Goal: Task Accomplishment & Management: Manage account settings

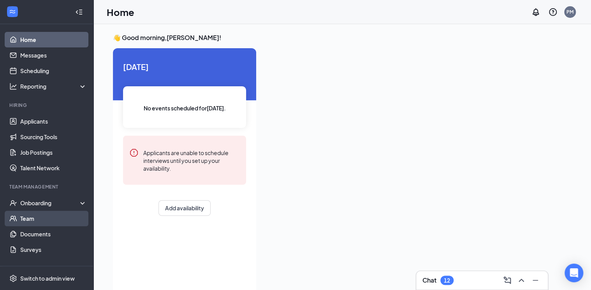
click at [28, 219] on link "Team" at bounding box center [53, 219] width 67 height 16
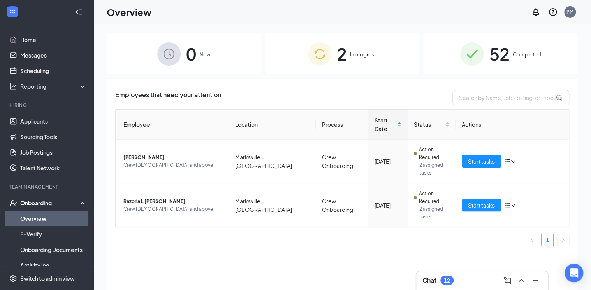
click at [352, 53] on span "In progress" at bounding box center [363, 55] width 27 height 8
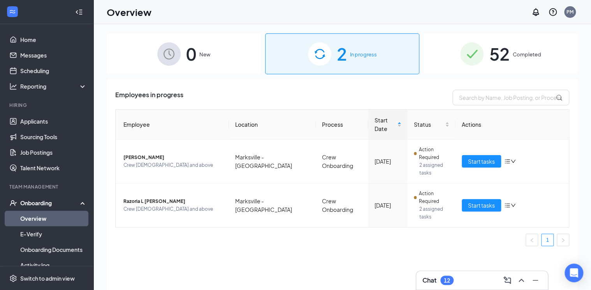
click at [528, 51] on span "Completed" at bounding box center [526, 55] width 28 height 8
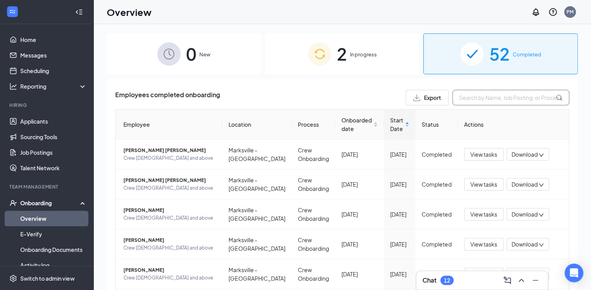
click at [465, 97] on input "text" at bounding box center [510, 98] width 117 height 16
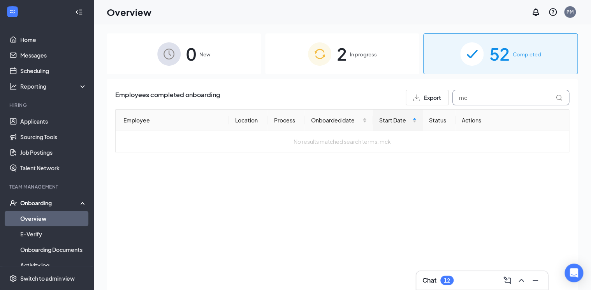
type input "m"
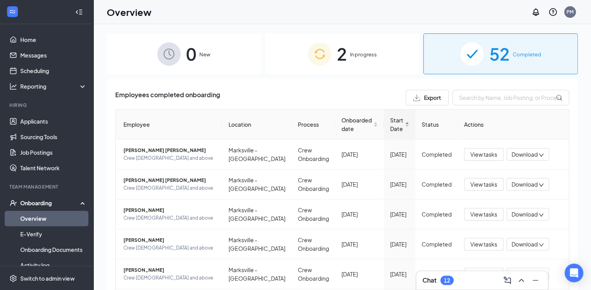
click at [34, 200] on div "Onboarding" at bounding box center [50, 203] width 60 height 8
click at [33, 218] on link "Team" at bounding box center [53, 219] width 67 height 16
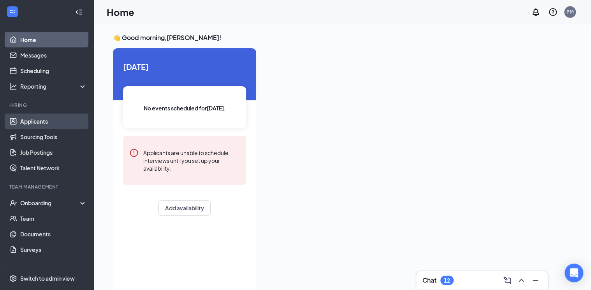
click at [49, 121] on link "Applicants" at bounding box center [53, 122] width 67 height 16
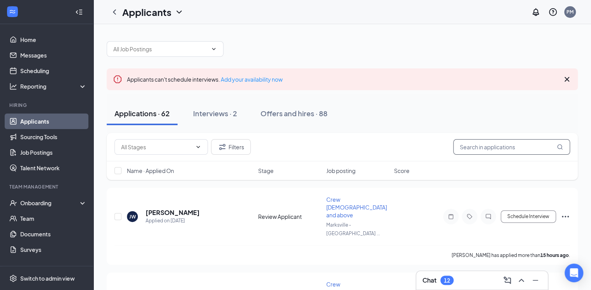
click at [516, 150] on input "text" at bounding box center [511, 147] width 117 height 16
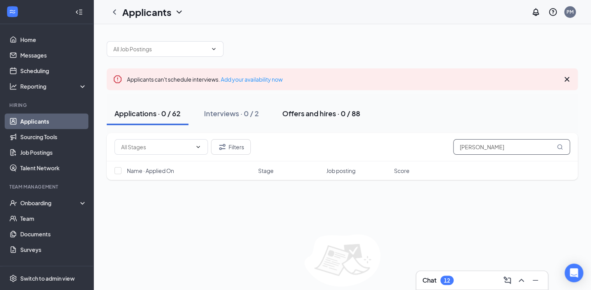
type input "mckinzie wiggins"
click at [327, 114] on div "Offers and hires · 0 / 88" at bounding box center [321, 114] width 78 height 10
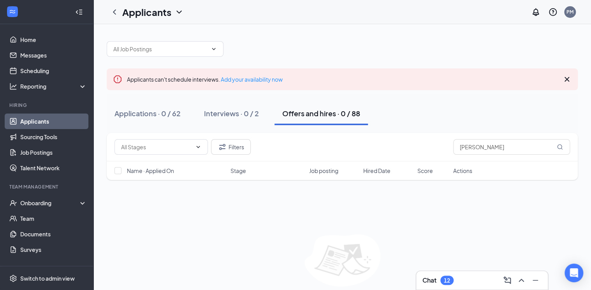
click at [321, 113] on div "Offers and hires · 0 / 88" at bounding box center [321, 114] width 78 height 10
click at [324, 113] on div "Offers and hires · 0 / 88" at bounding box center [321, 114] width 78 height 10
click at [506, 145] on input "mckinzie wiggins" at bounding box center [511, 147] width 117 height 16
type input "m"
type input "mckenzie wiggins"
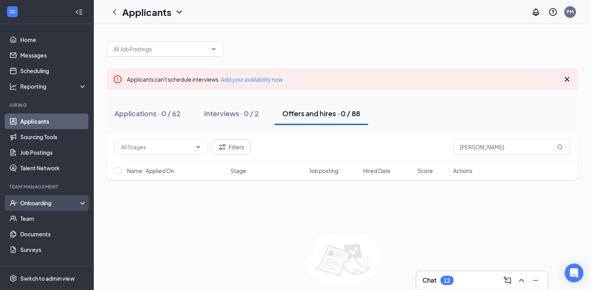
click at [35, 204] on div "Onboarding" at bounding box center [50, 203] width 60 height 8
click at [44, 202] on div "Onboarding" at bounding box center [50, 203] width 60 height 8
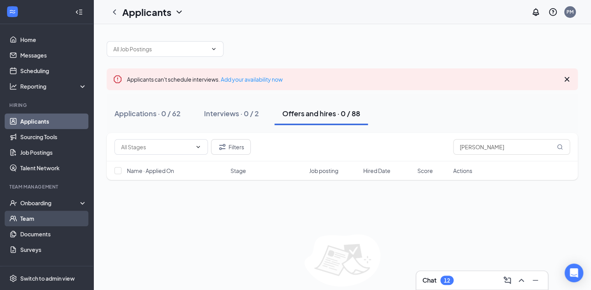
click at [23, 217] on link "Team" at bounding box center [53, 219] width 67 height 16
